Goal: Task Accomplishment & Management: Complete application form

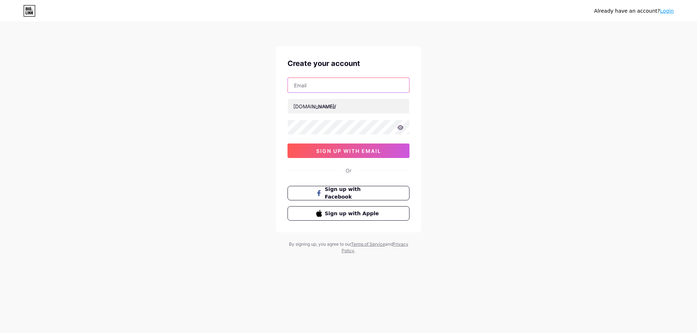
click at [316, 86] on input "text" at bounding box center [348, 85] width 121 height 15
type input "[EMAIL_ADDRESS][DOMAIN_NAME]"
click at [346, 106] on input "text" at bounding box center [348, 106] width 121 height 15
type input "gurmitsingh"
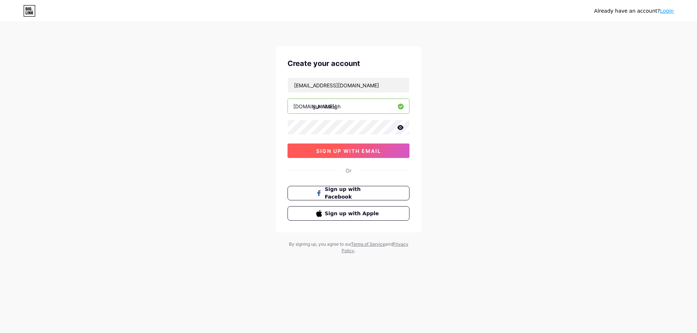
click at [345, 152] on span "sign up with email" at bounding box center [348, 151] width 65 height 6
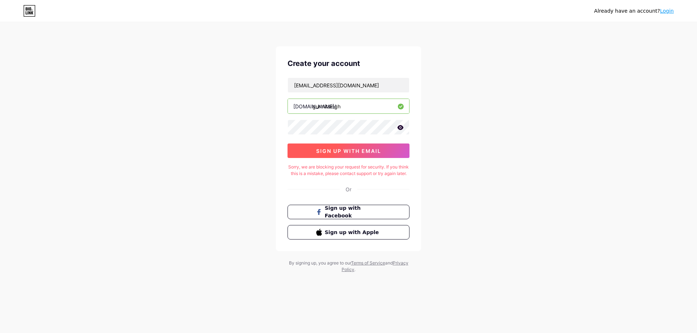
click at [349, 153] on span "sign up with email" at bounding box center [348, 151] width 65 height 6
click at [398, 129] on icon at bounding box center [400, 127] width 6 height 5
click at [264, 129] on div "Already have an account? Login Create your account [EMAIL_ADDRESS][DOMAIN_NAME]…" at bounding box center [348, 148] width 697 height 296
click at [246, 156] on div "Already have an account? Login Create your account [EMAIL_ADDRESS][DOMAIN_NAME]…" at bounding box center [348, 148] width 697 height 296
